Goal: Task Accomplishment & Management: Manage account settings

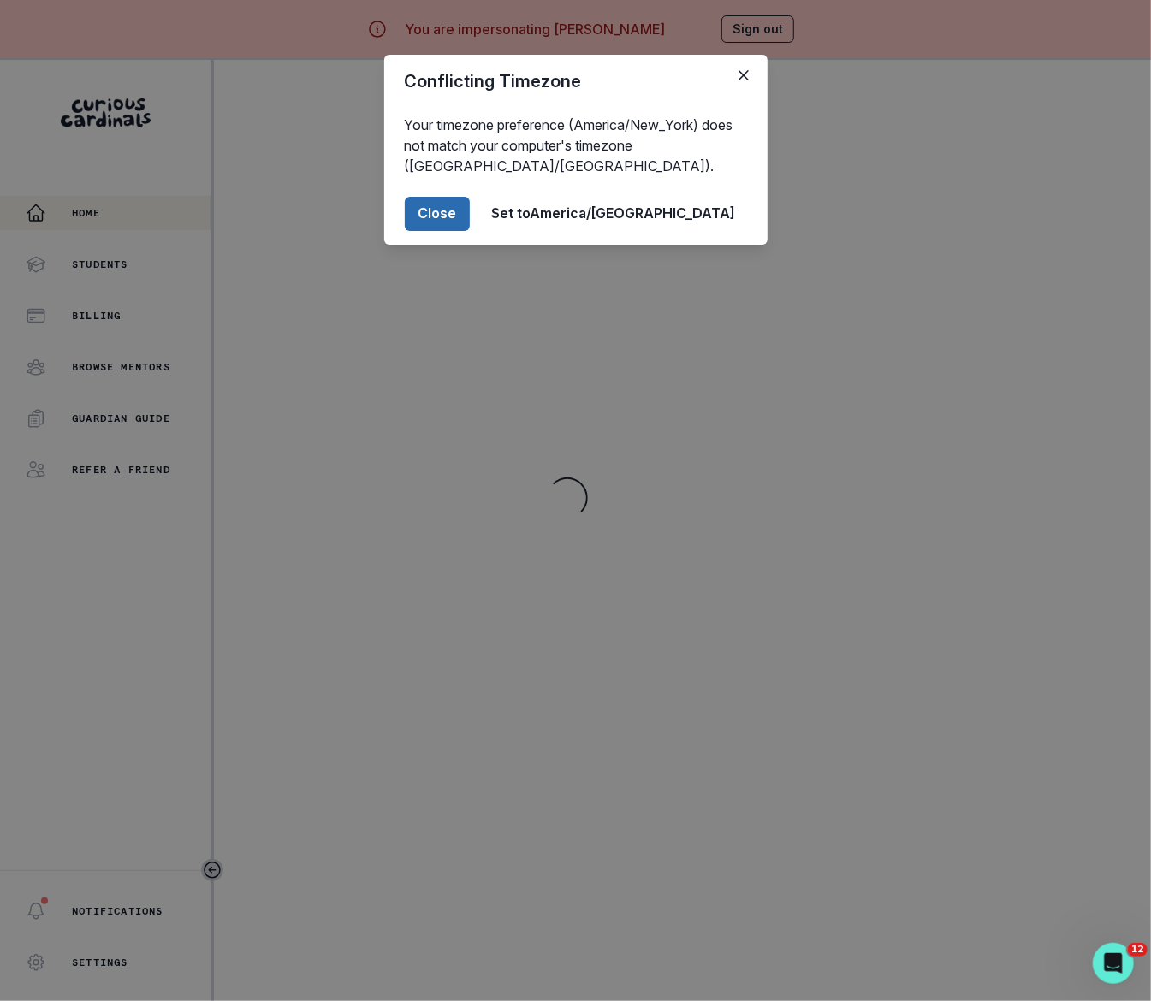
click at [470, 220] on button "Close" at bounding box center [437, 214] width 65 height 34
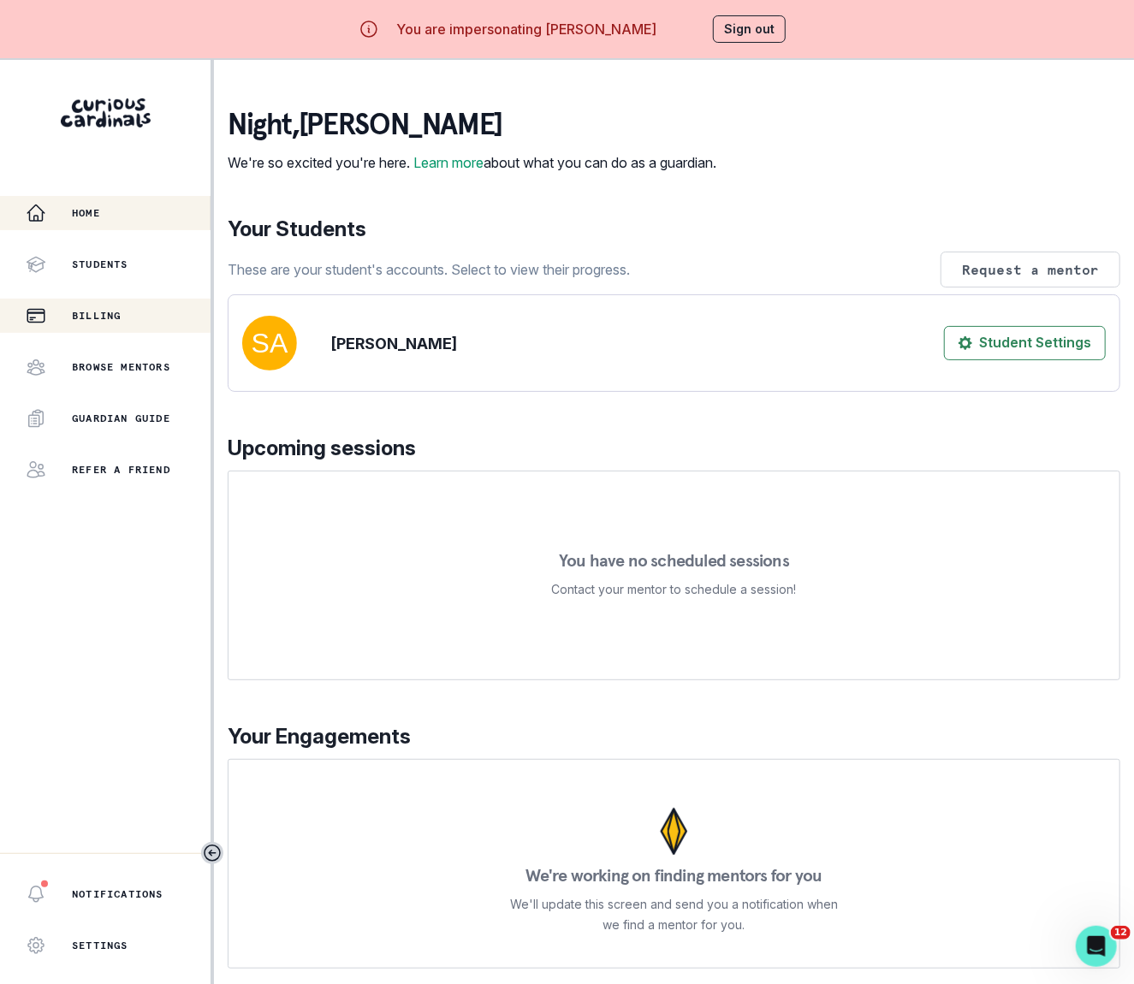
click at [96, 313] on p "Billing" at bounding box center [96, 316] width 49 height 14
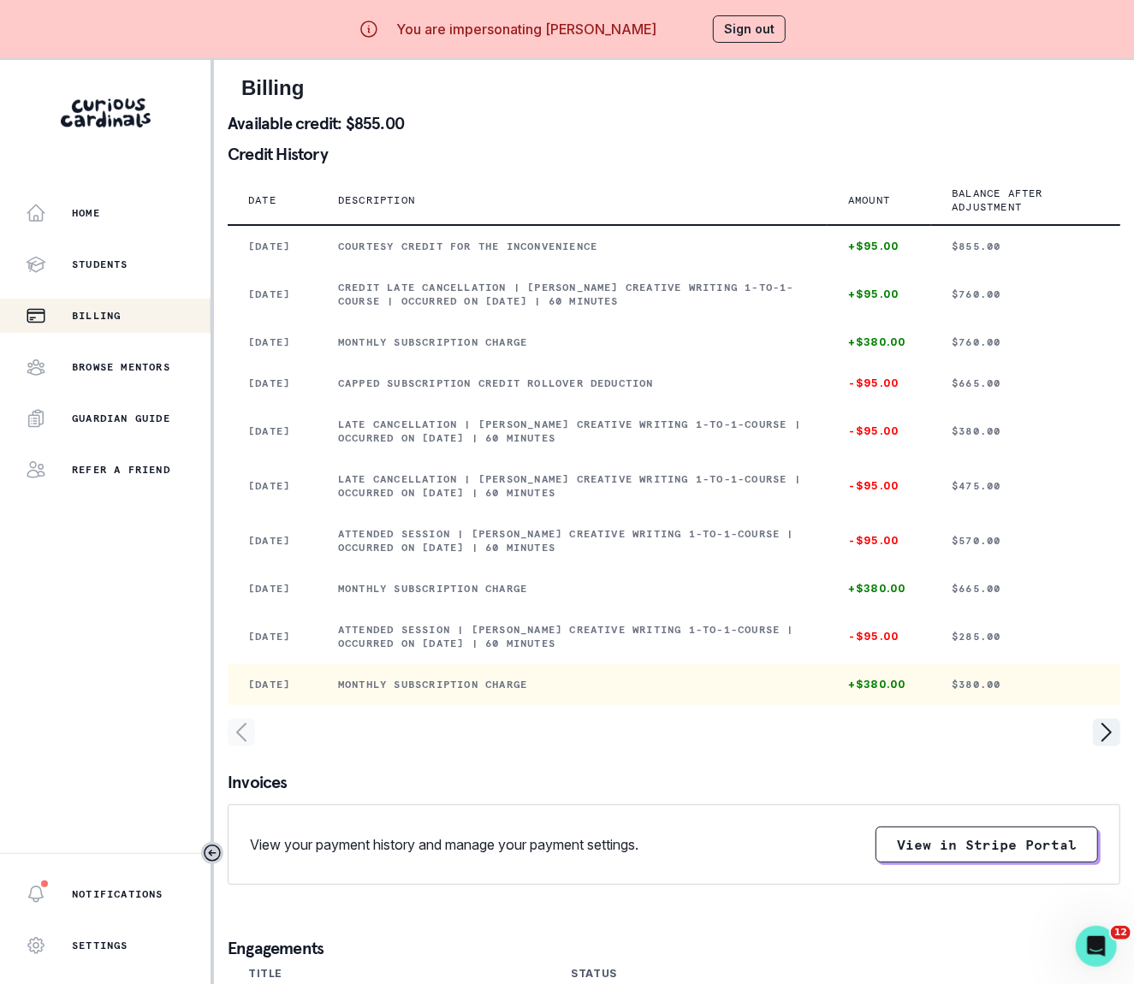
scroll to position [205, 0]
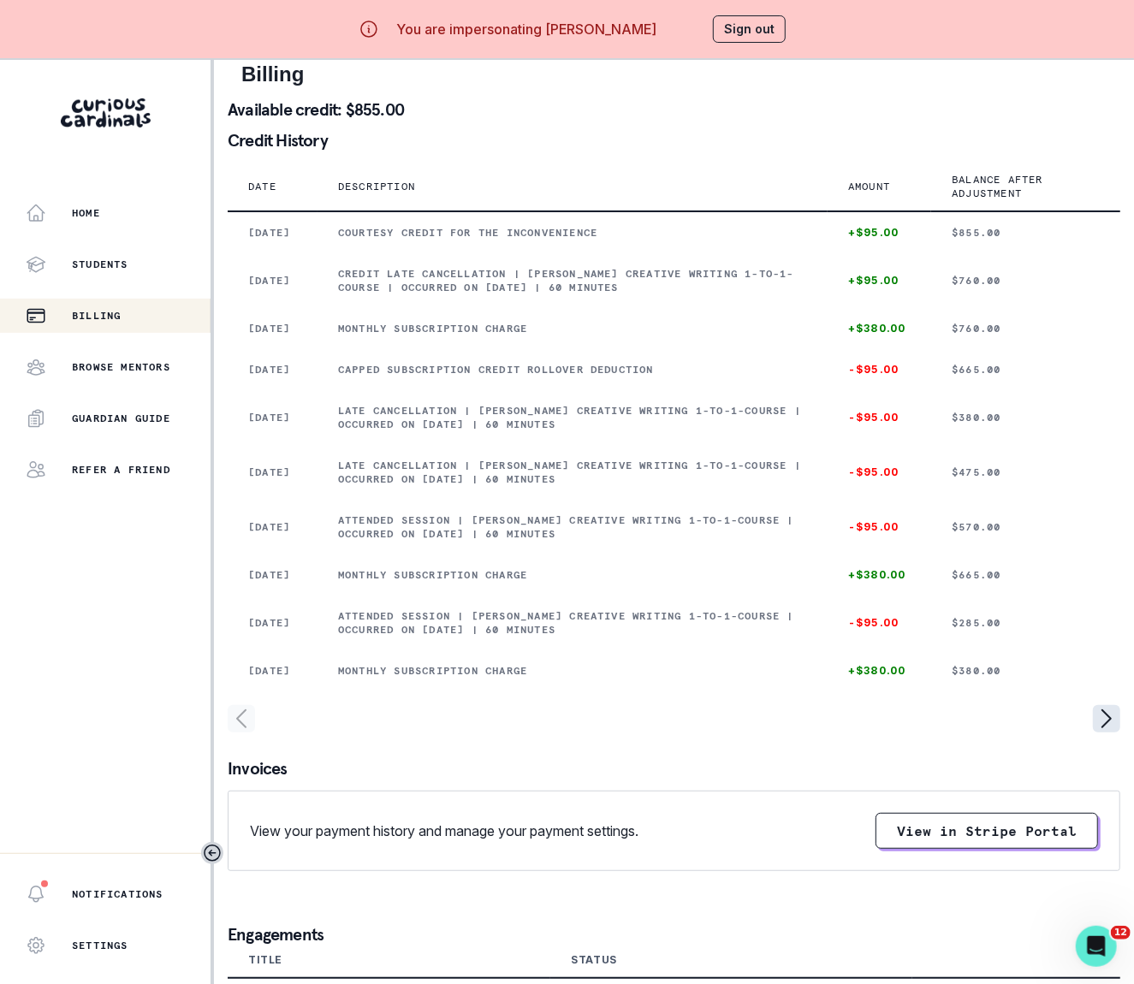
click at [1106, 730] on icon "page right" at bounding box center [1105, 718] width 27 height 27
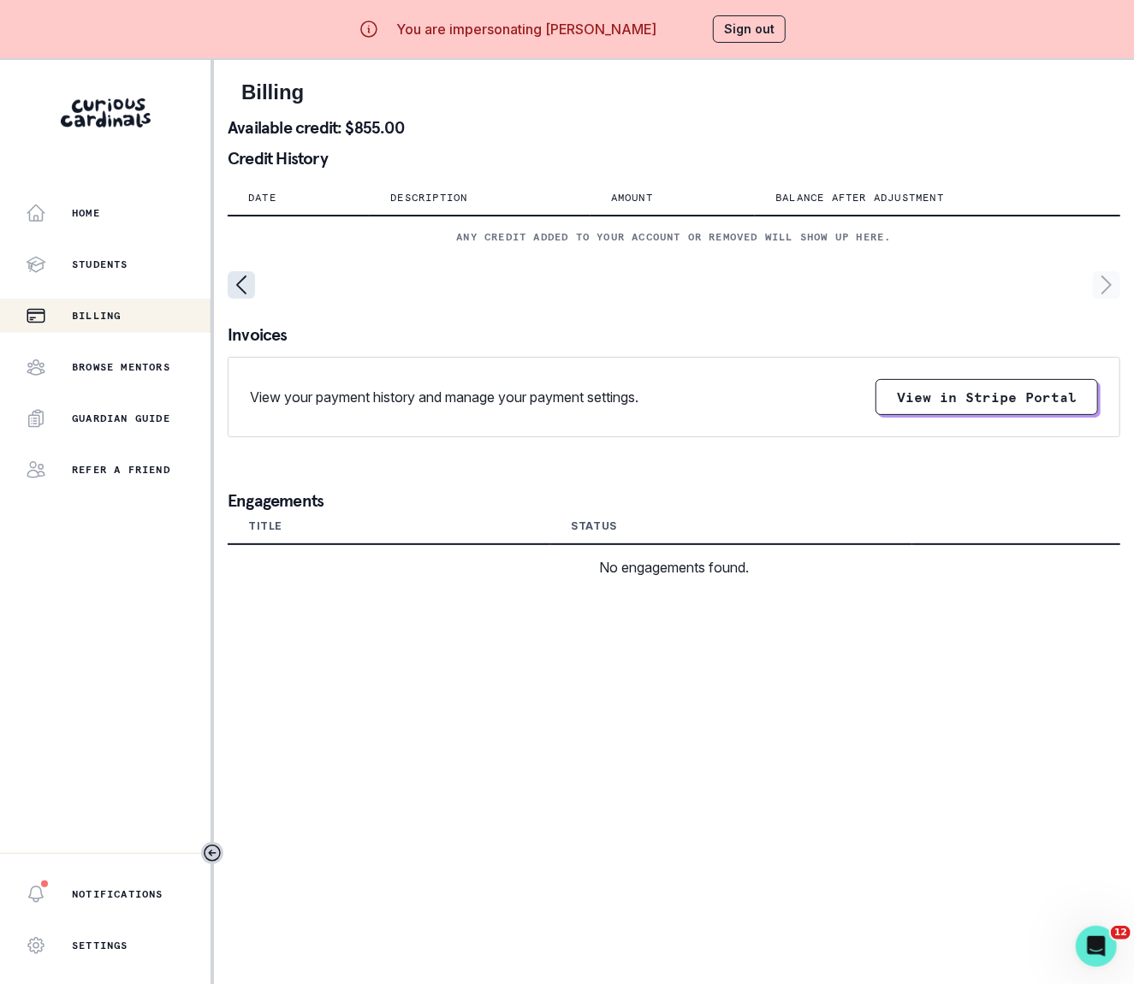
click at [240, 282] on icon "page left" at bounding box center [241, 284] width 27 height 27
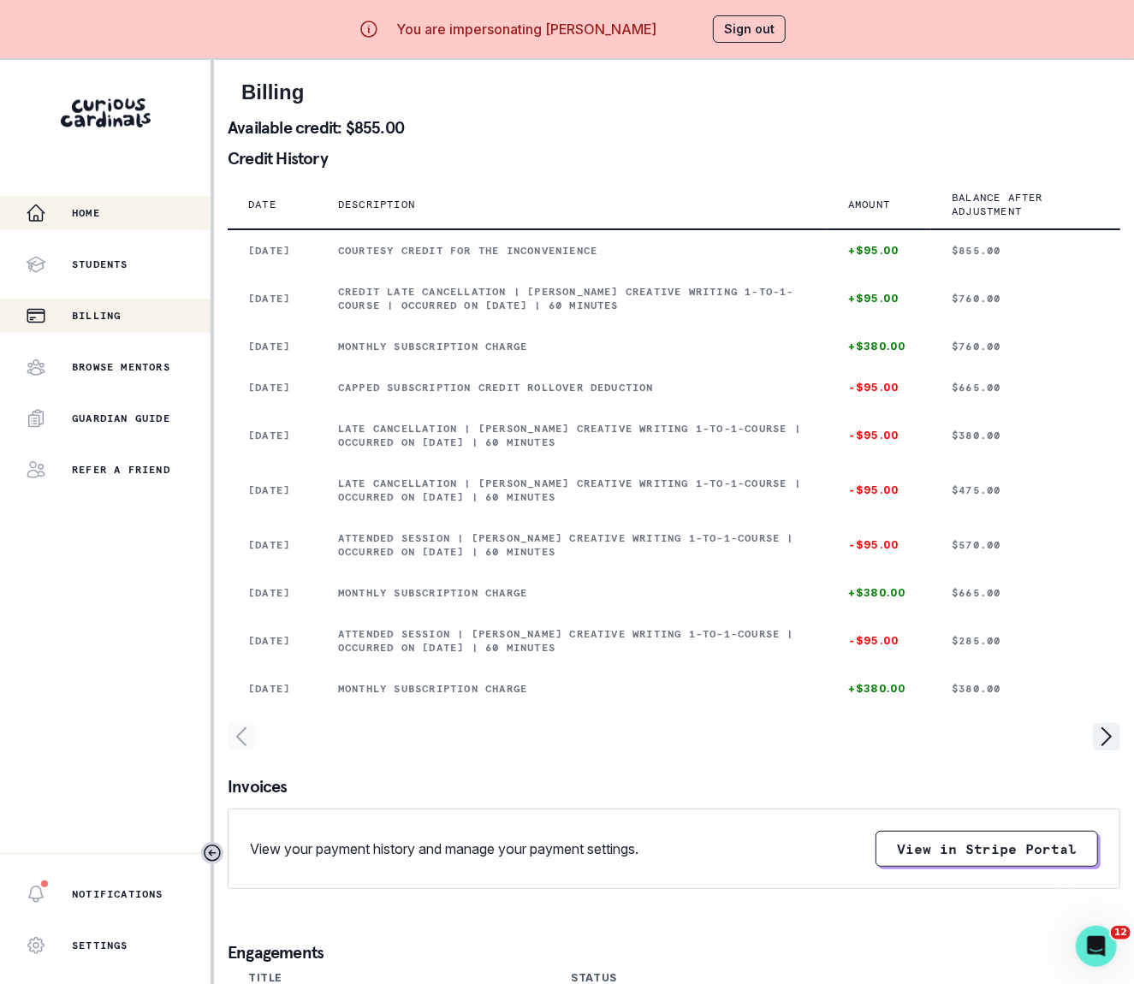
drag, startPoint x: 59, startPoint y: 583, endPoint x: 96, endPoint y: 210, distance: 374.8
click at [96, 210] on p "Home" at bounding box center [86, 213] width 28 height 14
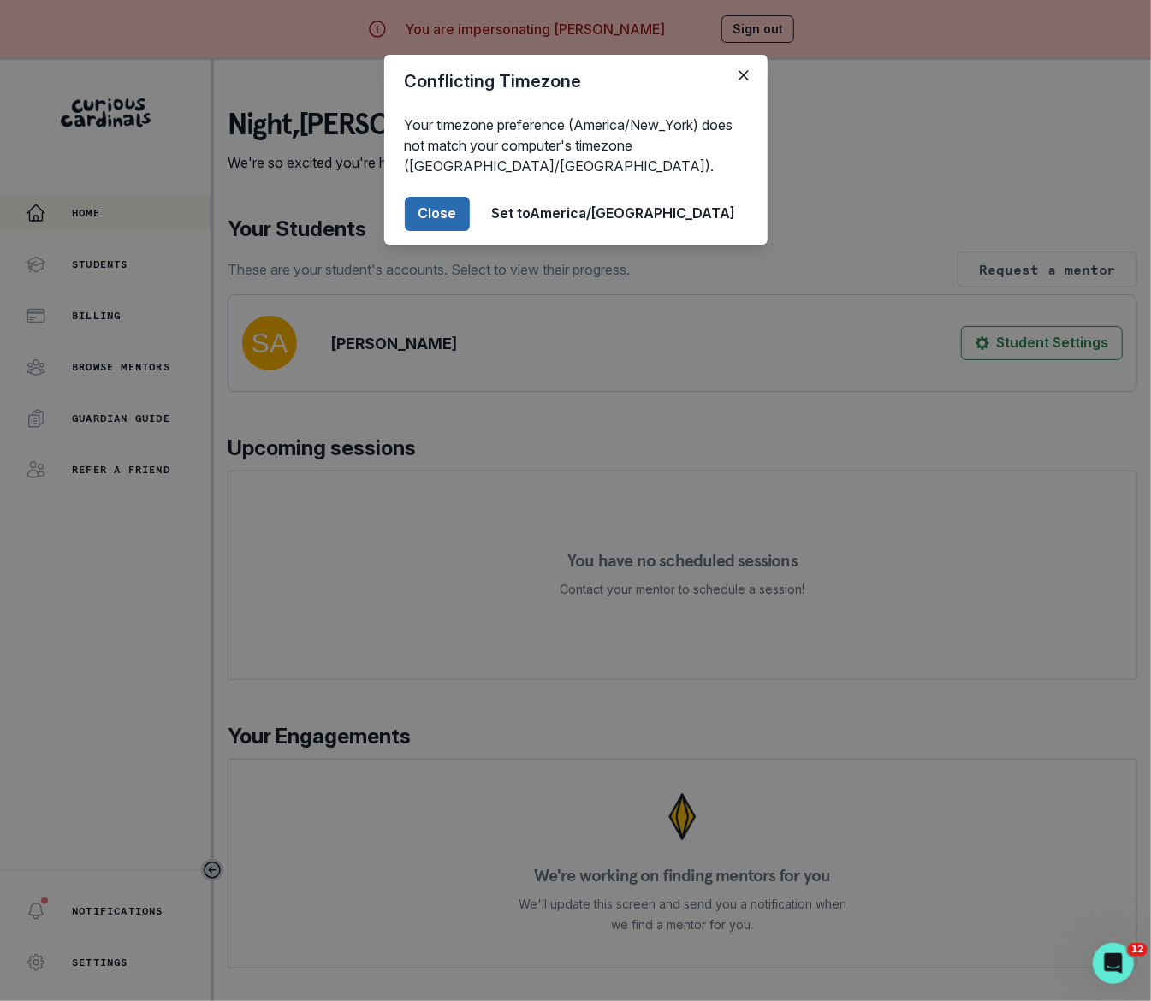
click at [470, 210] on button "Close" at bounding box center [437, 214] width 65 height 34
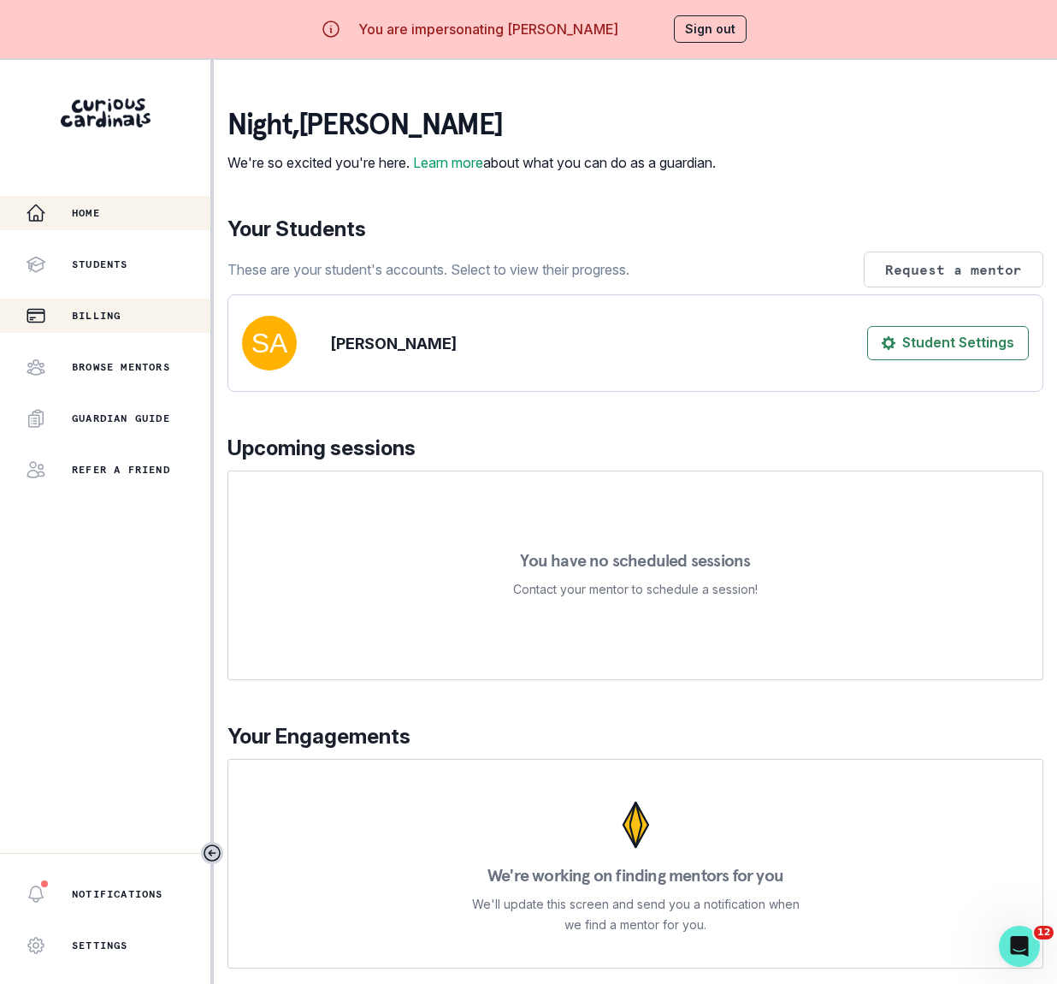
drag, startPoint x: 84, startPoint y: 311, endPoint x: 91, endPoint y: 320, distance: 11.0
click at [86, 312] on p "Billing" at bounding box center [96, 316] width 49 height 14
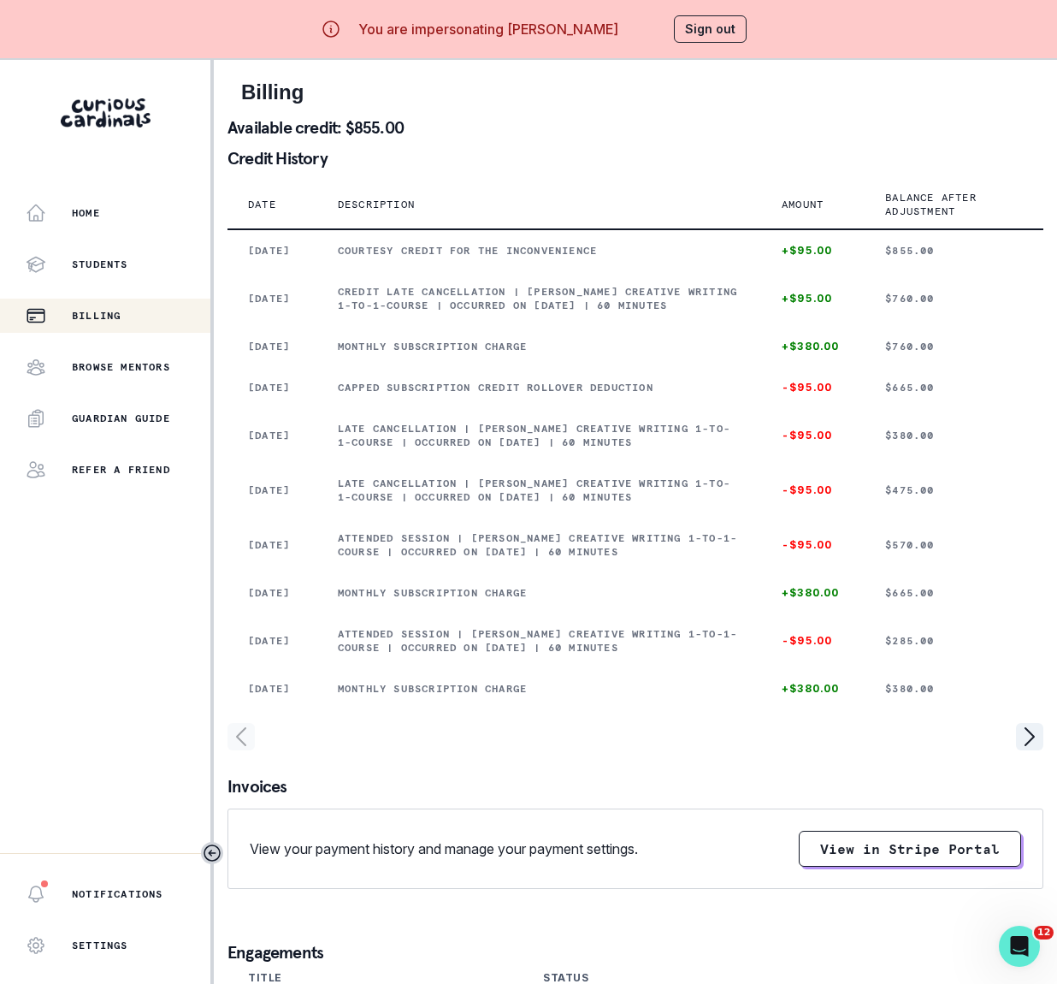
click at [727, 24] on button "Sign out" at bounding box center [710, 28] width 73 height 27
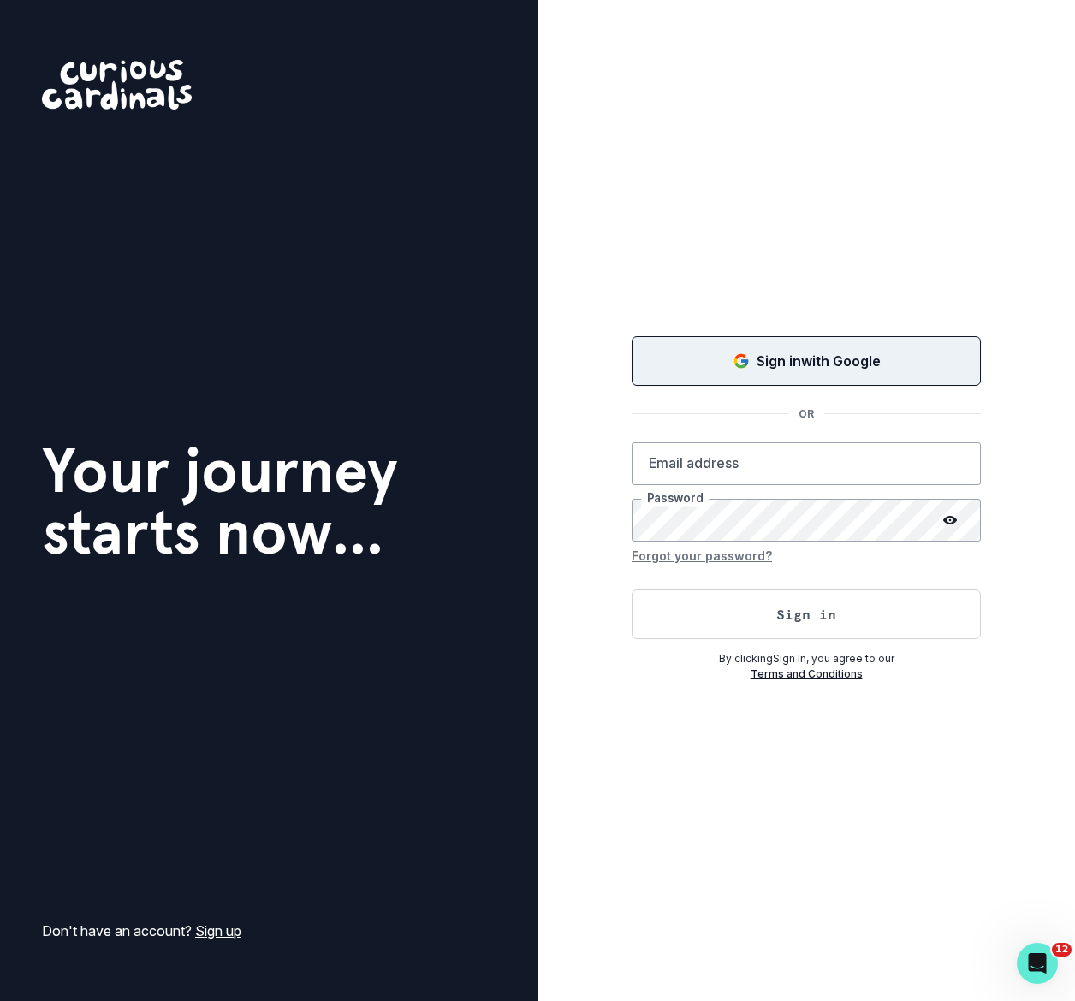
click at [699, 360] on div "Sign in with Google" at bounding box center [806, 361] width 306 height 21
